Goal: Navigation & Orientation: Find specific page/section

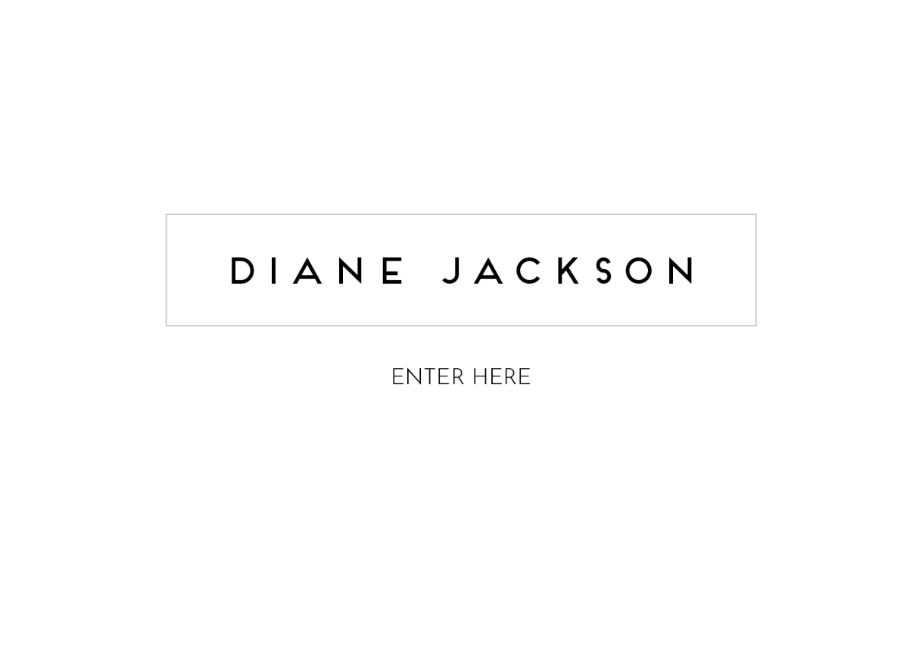
click at [500, 364] on img at bounding box center [461, 303] width 606 height 241
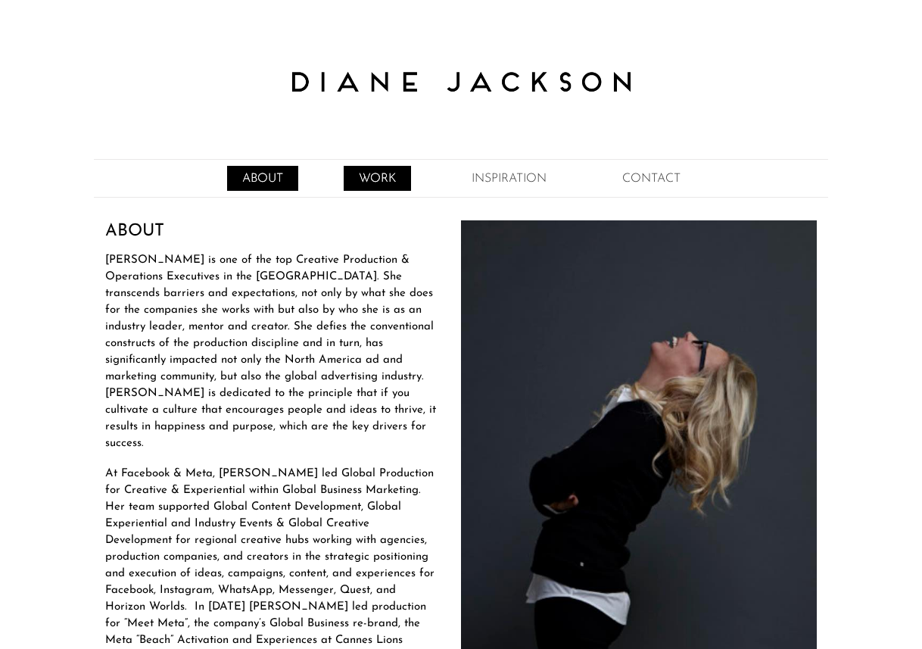
click at [384, 178] on link "WORK" at bounding box center [377, 178] width 67 height 25
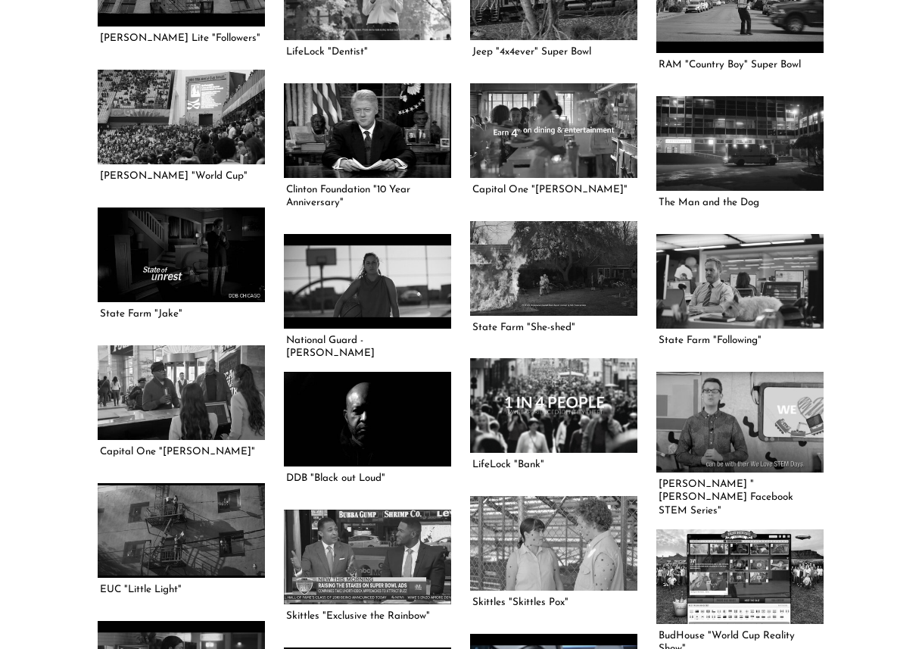
scroll to position [1656, 0]
